Goal: Information Seeking & Learning: Understand process/instructions

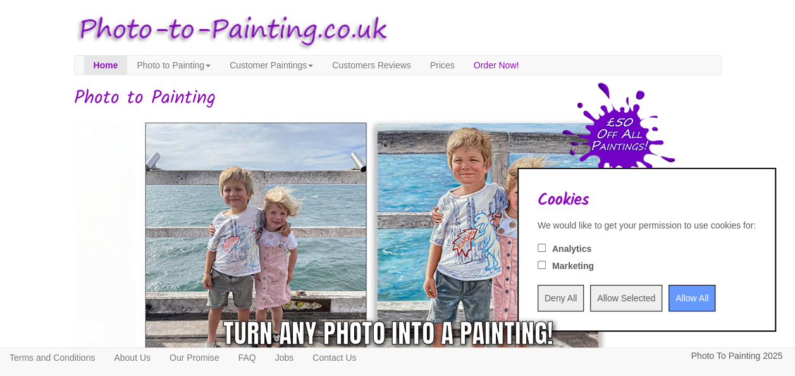
click at [687, 288] on input "Allow All" at bounding box center [691, 298] width 47 height 27
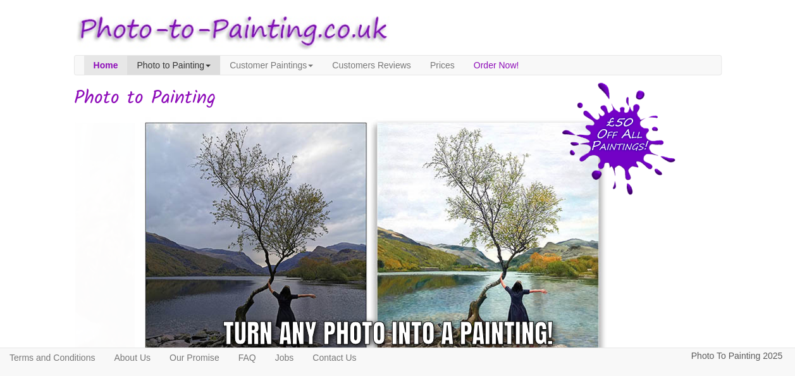
click at [218, 62] on link "Photo to Painting" at bounding box center [173, 65] width 93 height 19
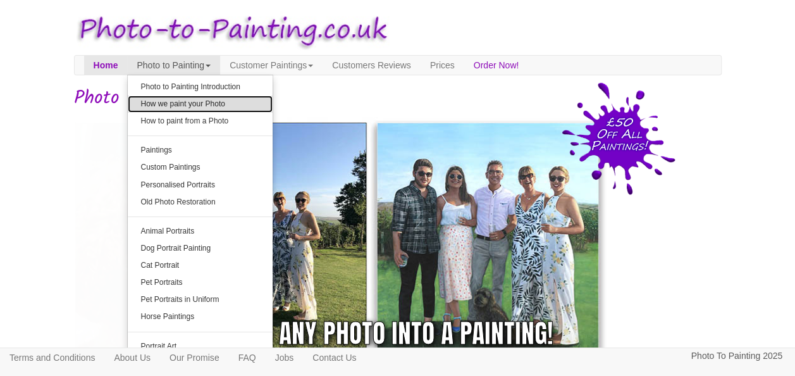
click at [216, 99] on link "How we paint your Photo" at bounding box center [200, 103] width 145 height 17
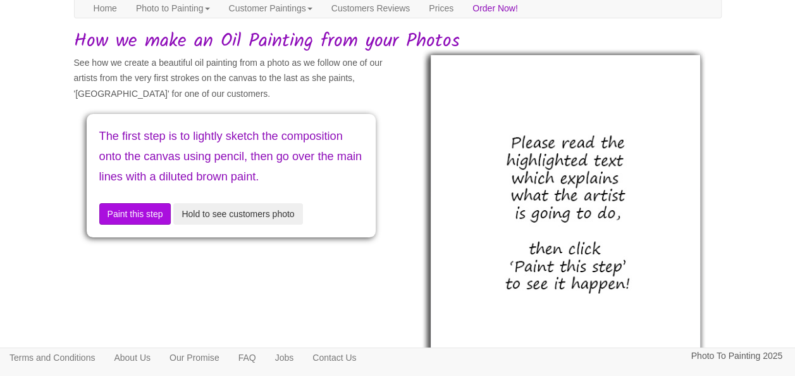
scroll to position [32, 0]
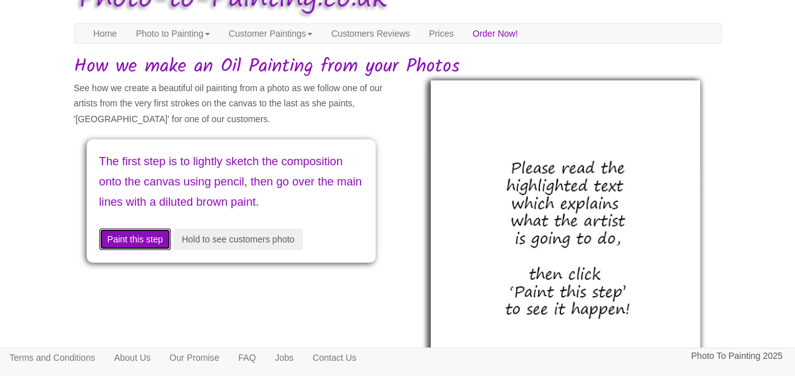
click at [158, 250] on button "Paint this step" at bounding box center [135, 239] width 72 height 22
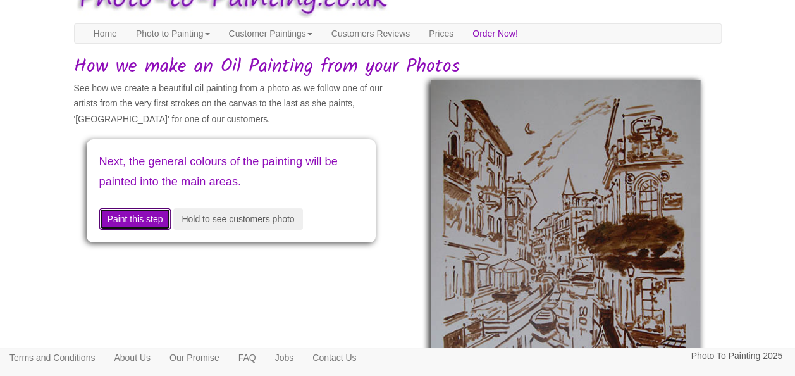
click at [156, 218] on button "Paint this step" at bounding box center [135, 219] width 72 height 22
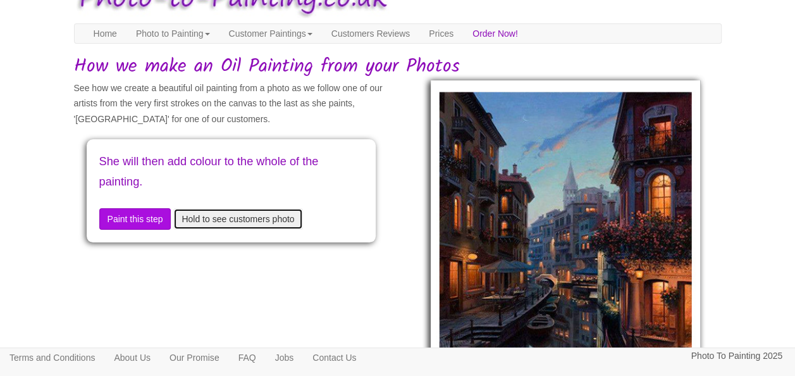
click at [205, 223] on button "Hold to see customers photo" at bounding box center [237, 219] width 129 height 22
